Goal: Transaction & Acquisition: Purchase product/service

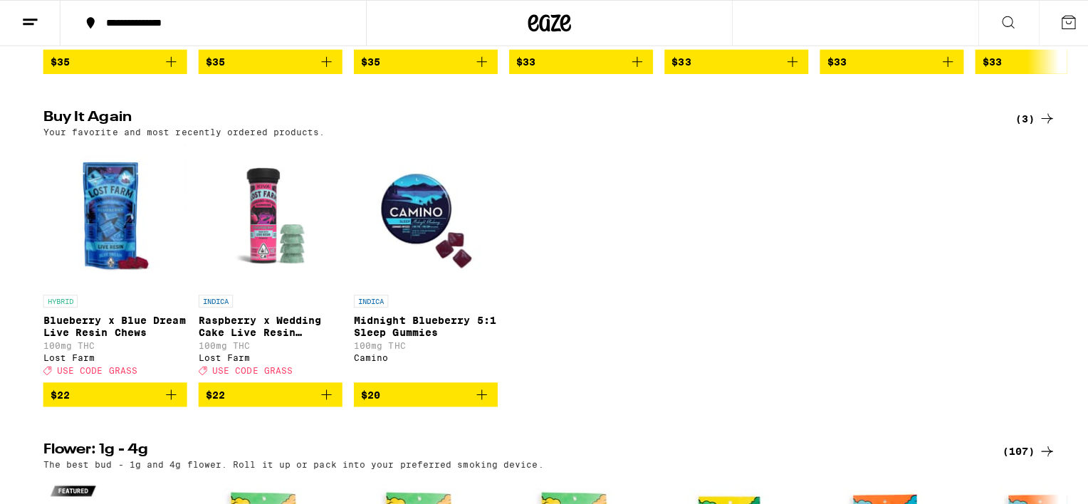
scroll to position [1424, 0]
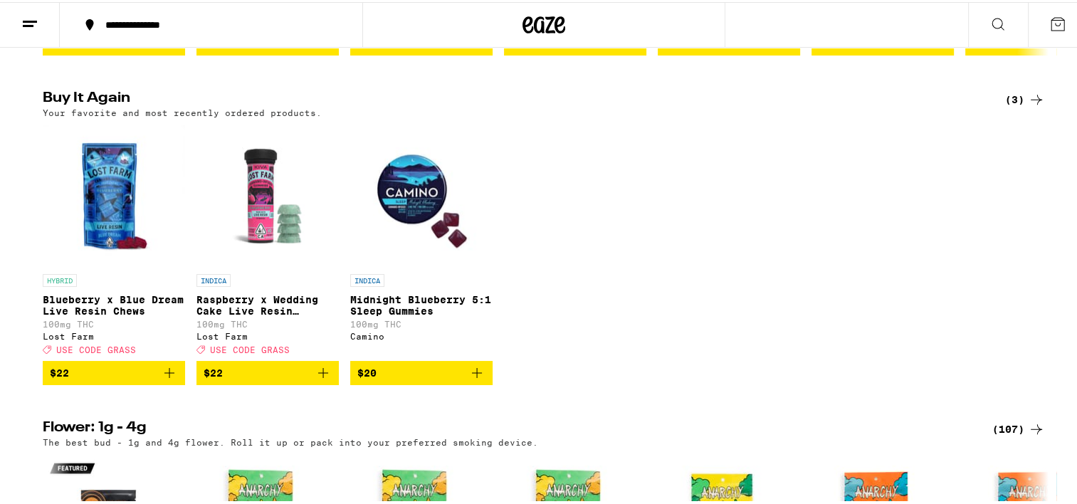
click at [110, 245] on img "Open page for Blueberry x Blue Dream Live Resin Chews from Lost Farm" at bounding box center [114, 193] width 142 height 142
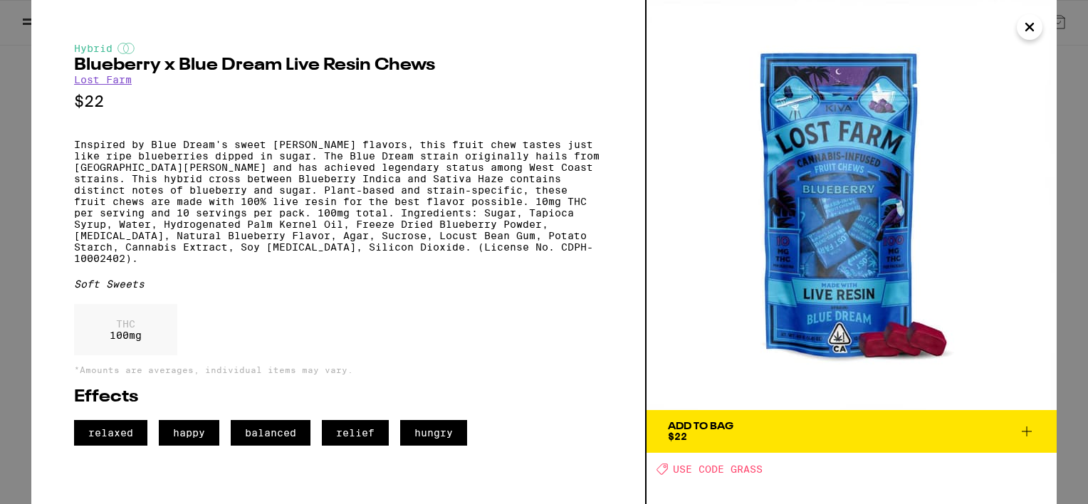
click at [1023, 426] on icon at bounding box center [1026, 431] width 17 height 17
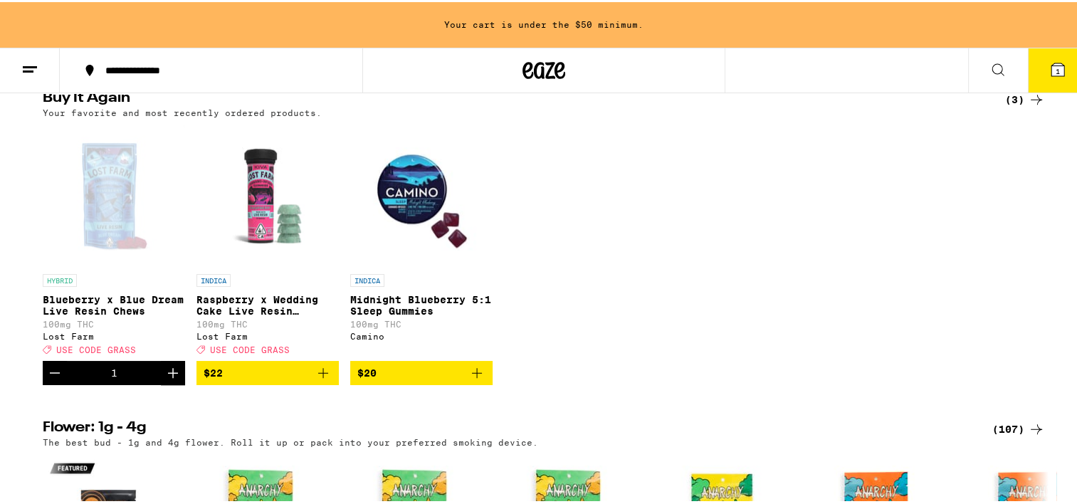
click at [164, 380] on icon "Increment" at bounding box center [172, 370] width 17 height 17
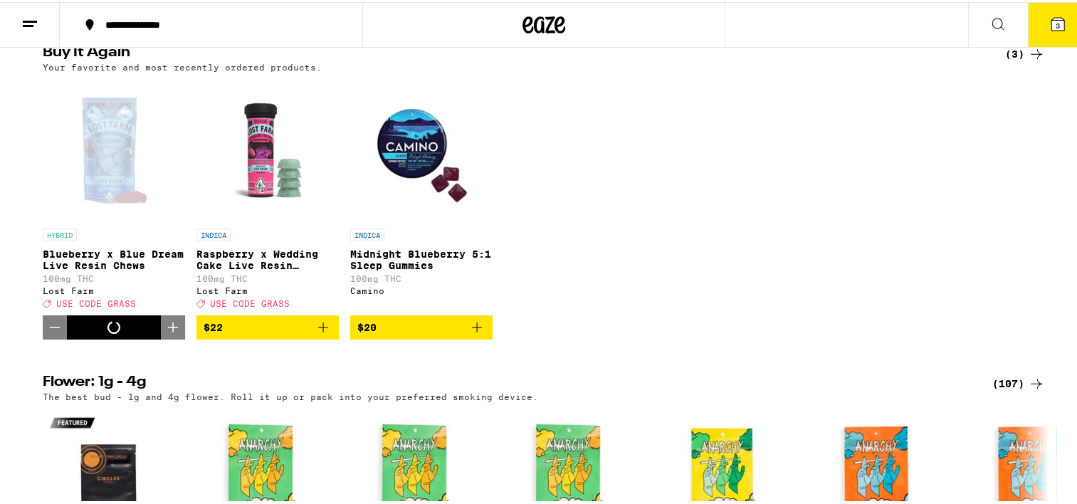
scroll to position [1424, 0]
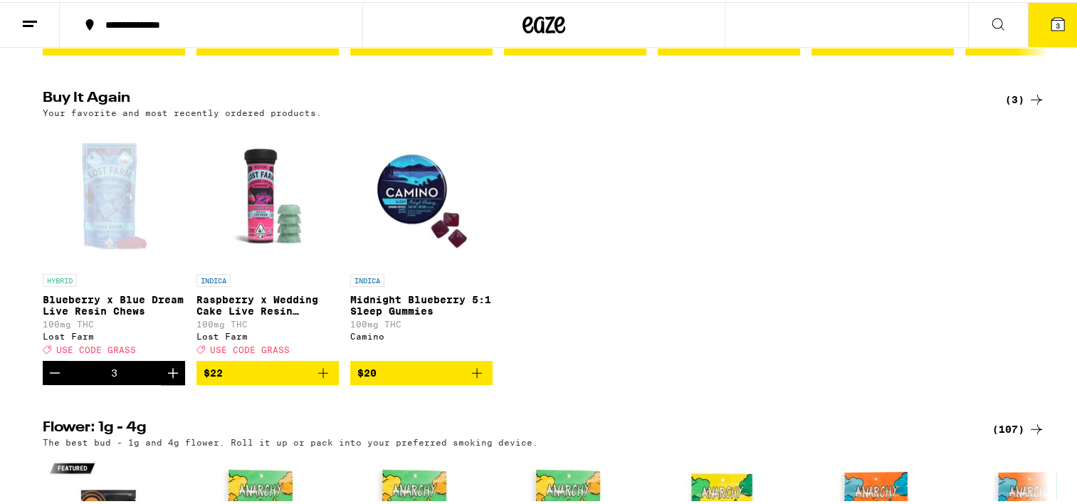
click at [165, 380] on icon "Increment" at bounding box center [172, 370] width 17 height 17
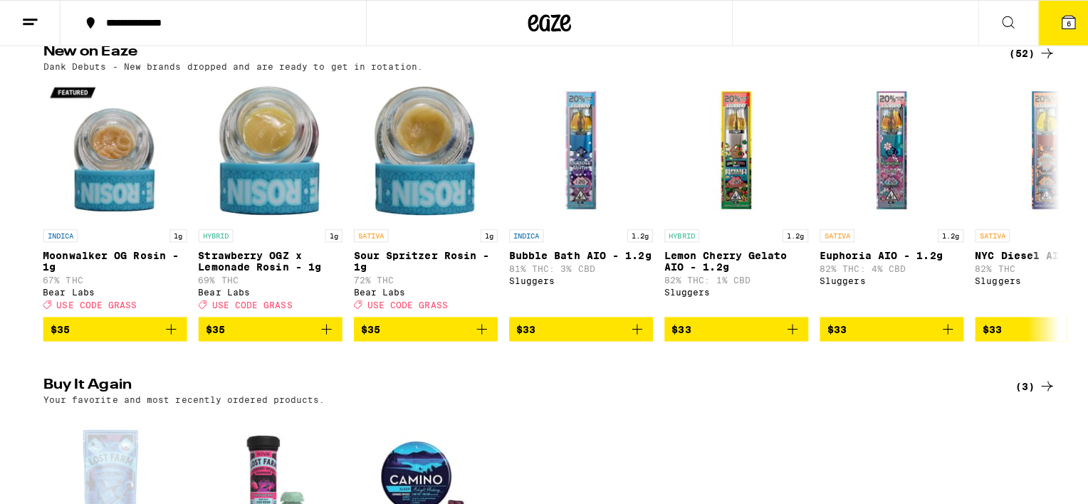
scroll to position [926, 0]
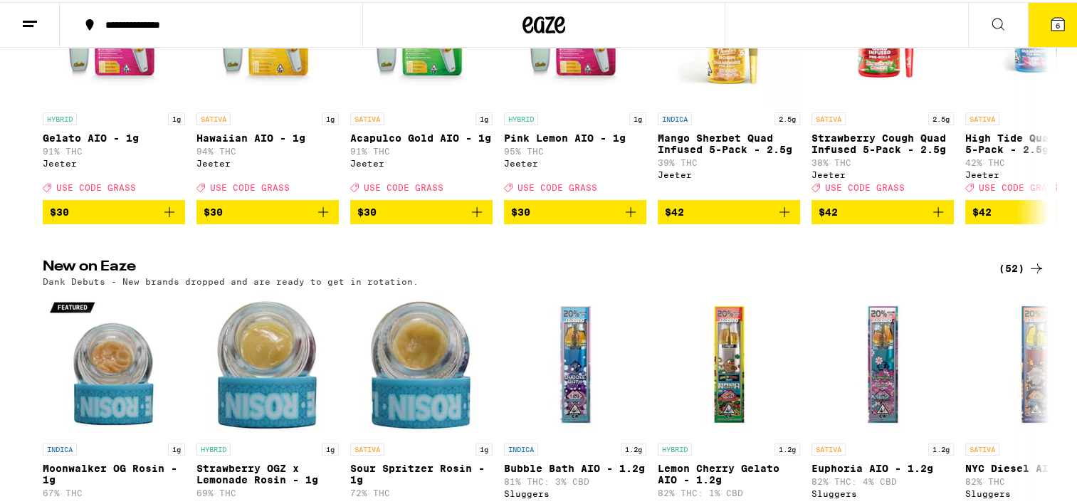
click at [1050, 14] on icon at bounding box center [1058, 22] width 17 height 17
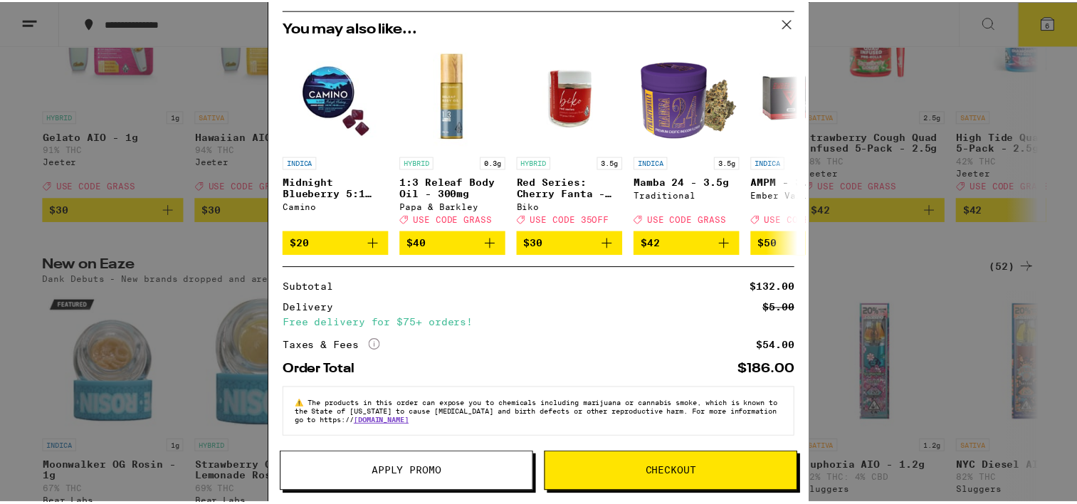
scroll to position [100, 0]
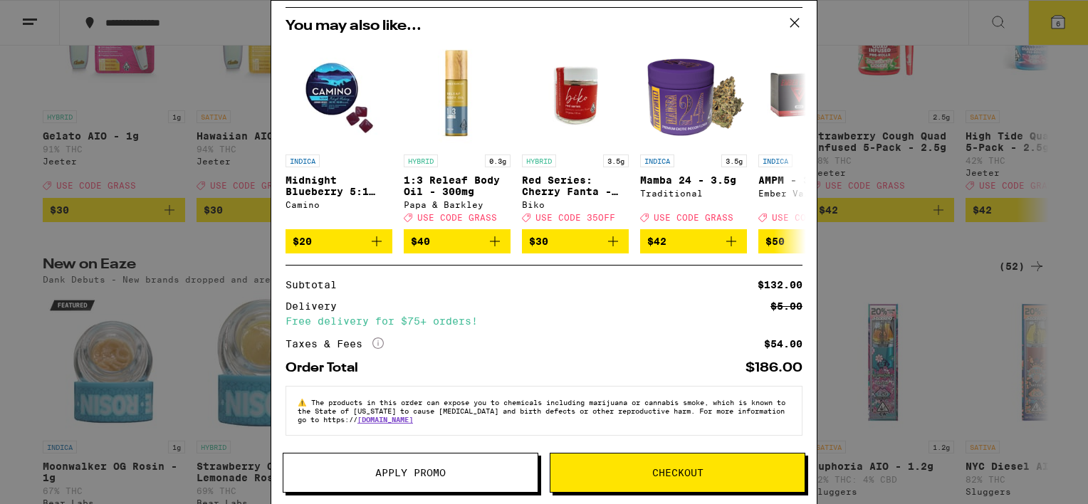
click at [404, 472] on span "Apply Promo" at bounding box center [410, 473] width 70 height 10
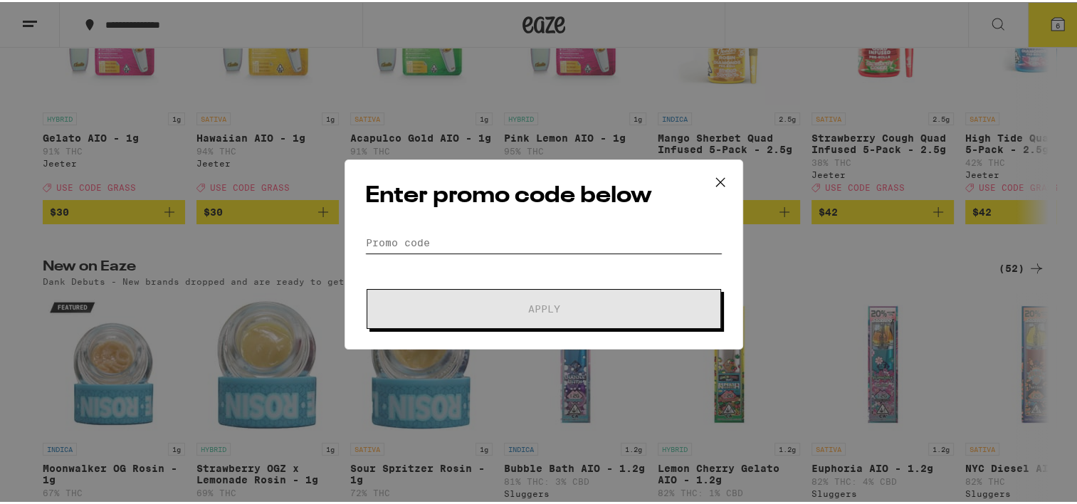
click at [444, 234] on input "Promo Code" at bounding box center [543, 240] width 357 height 21
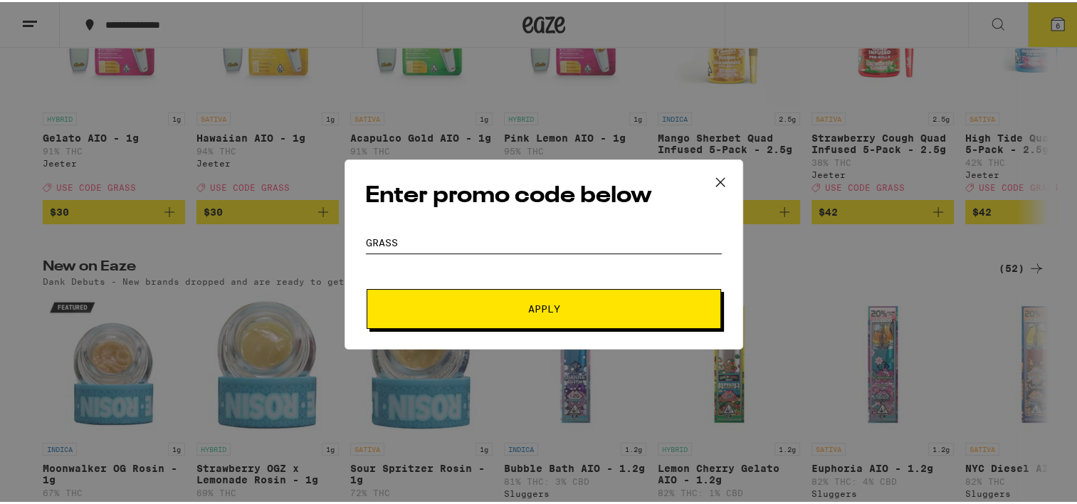
type input "grass"
click at [453, 302] on span "Apply" at bounding box center [544, 307] width 256 height 10
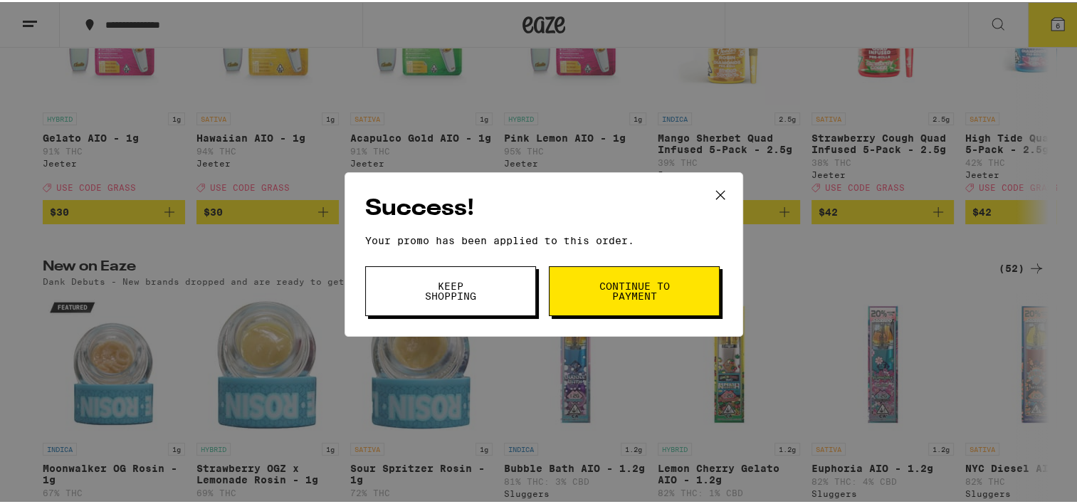
click at [598, 291] on span "Continue to payment" at bounding box center [634, 289] width 73 height 20
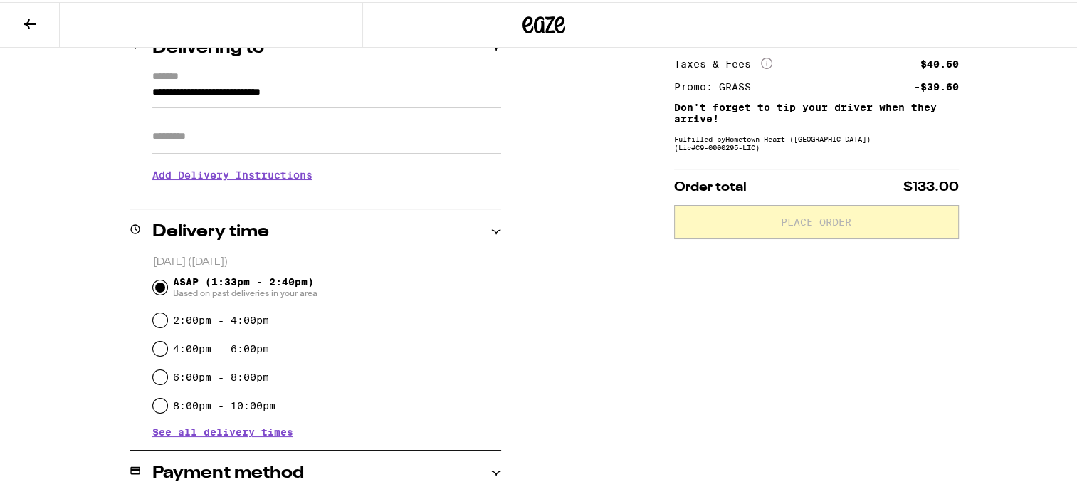
scroll to position [214, 0]
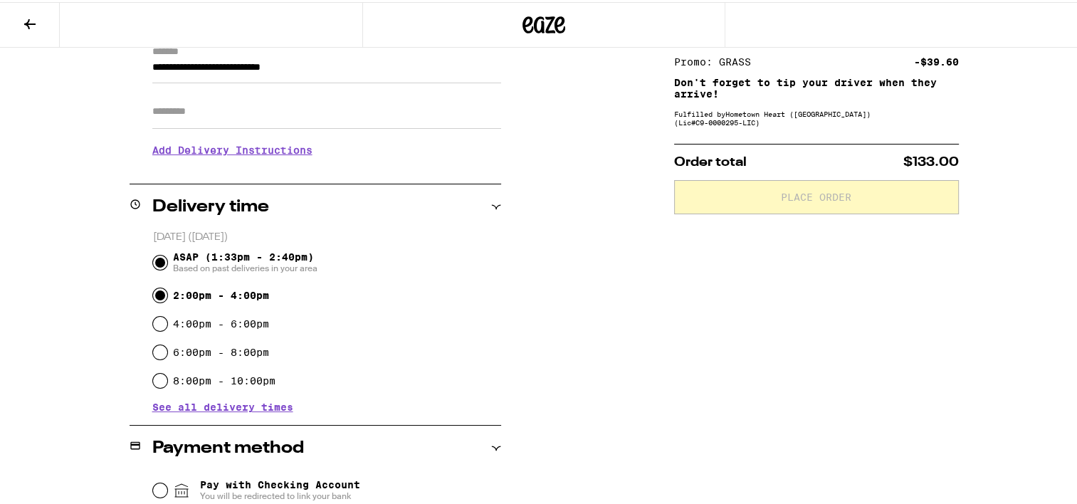
click at [158, 298] on input "2:00pm - 4:00pm" at bounding box center [160, 293] width 14 height 14
radio input "true"
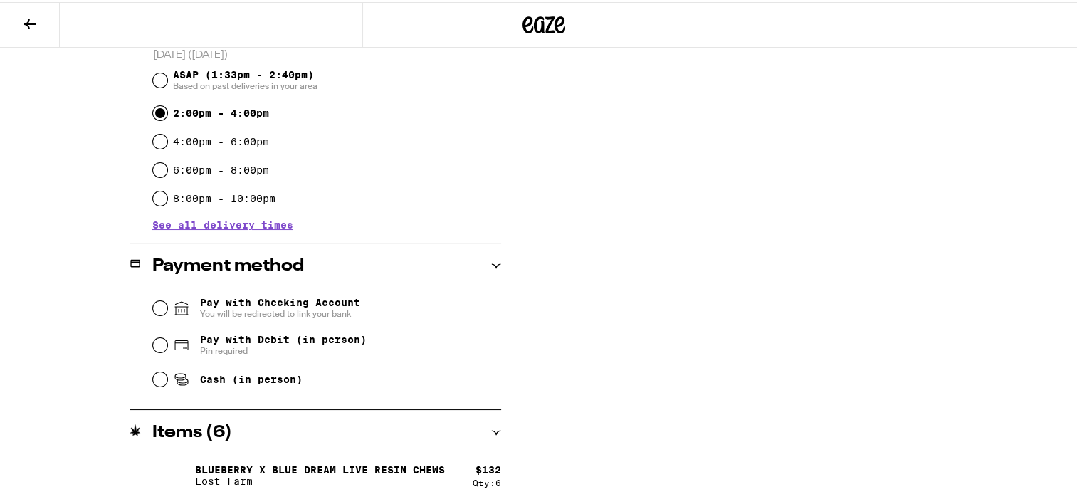
scroll to position [397, 0]
click at [154, 374] on input "Cash (in person)" at bounding box center [160, 377] width 14 height 14
radio input "true"
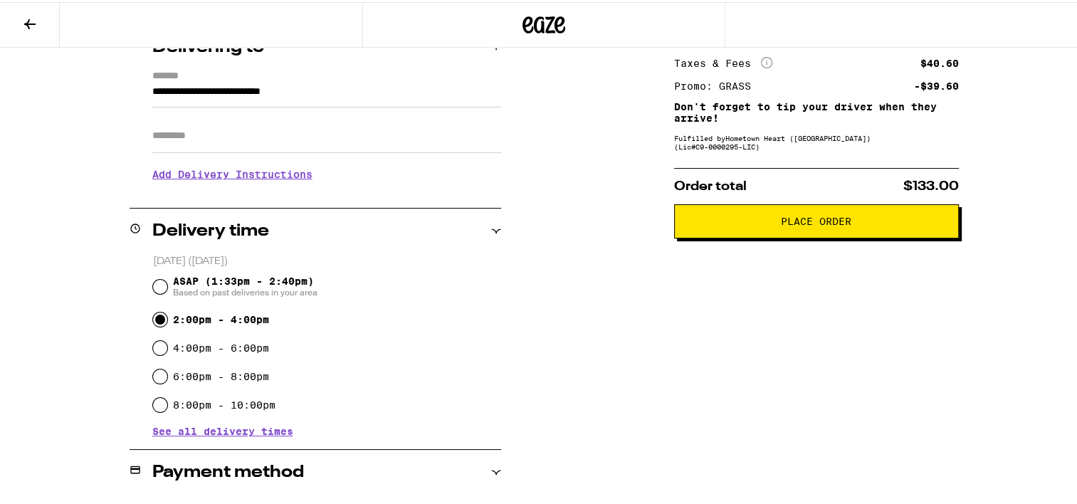
scroll to position [183, 0]
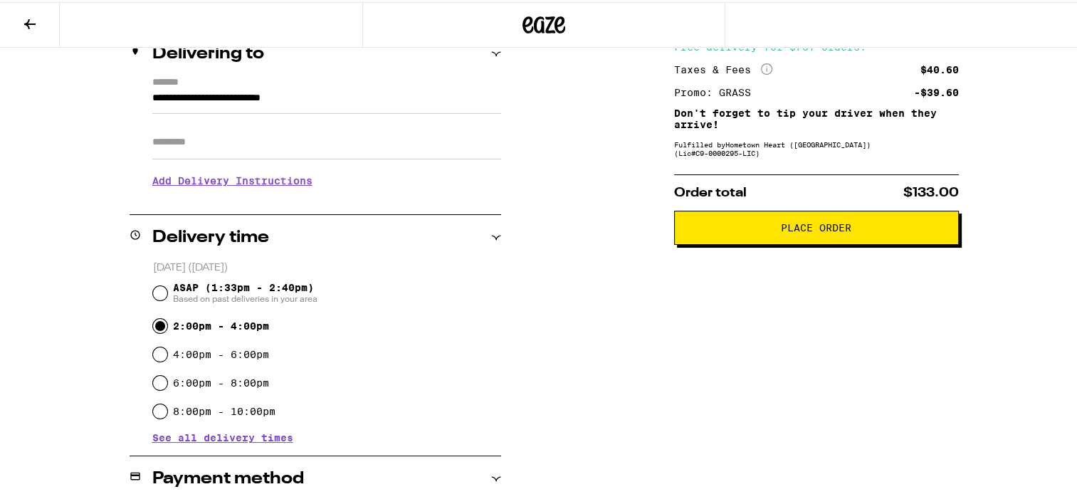
click at [831, 227] on span "Place Order" at bounding box center [816, 226] width 70 height 10
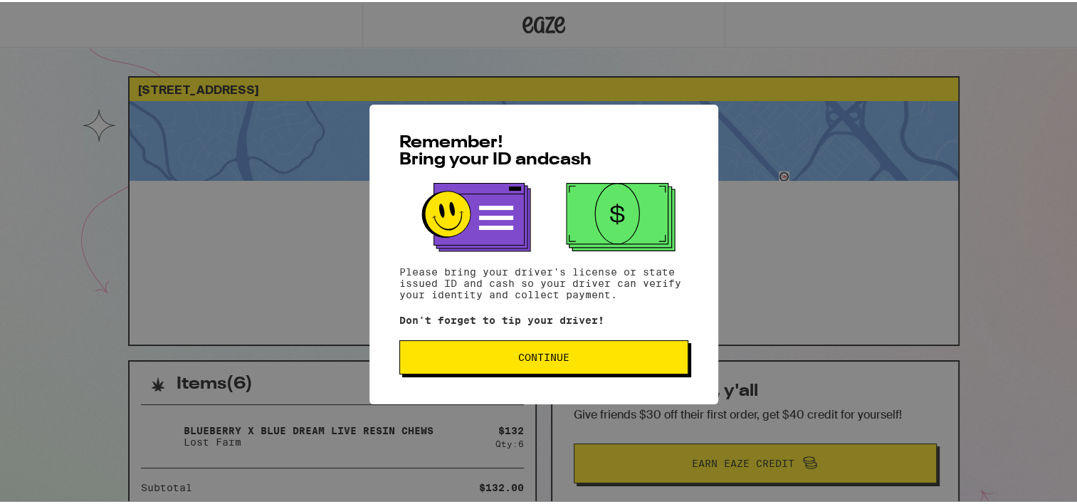
click at [543, 353] on span "Continue" at bounding box center [543, 355] width 51 height 10
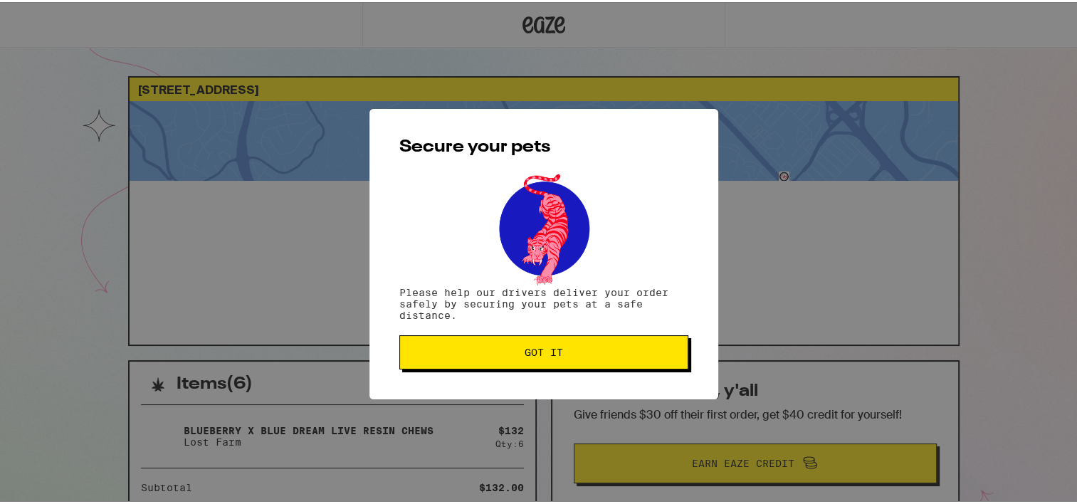
click at [543, 350] on span "Got it" at bounding box center [544, 350] width 38 height 10
